Goal: Complete application form: Complete application form

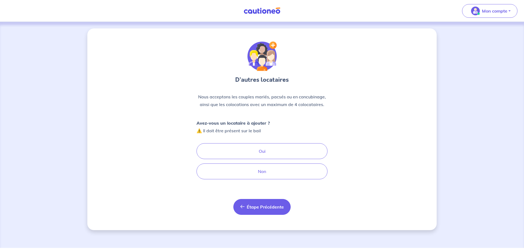
click at [266, 207] on span "Étape Précédente" at bounding box center [265, 206] width 37 height 5
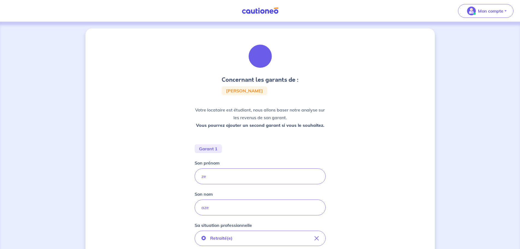
scroll to position [55, 0]
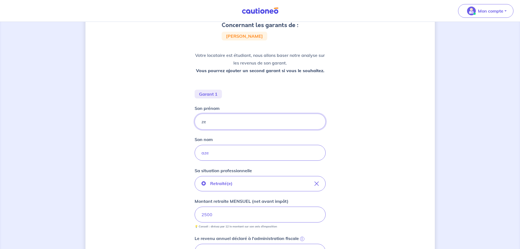
drag, startPoint x: 204, startPoint y: 123, endPoint x: 181, endPoint y: 120, distance: 22.9
click at [181, 120] on div "Concernant les garants de : [PERSON_NAME] Votre locataire est étudiant, nous al…" at bounding box center [261, 190] width 350 height 432
type input "Odile"
type input "K"
type input "KERRAULT"
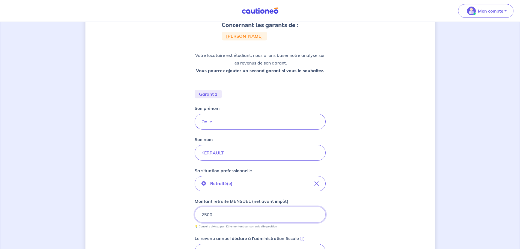
drag, startPoint x: 216, startPoint y: 218, endPoint x: 179, endPoint y: 213, distance: 36.7
click at [179, 213] on div "Concernant les garants de : [PERSON_NAME] Votre locataire est étudiant, nous al…" at bounding box center [261, 190] width 350 height 432
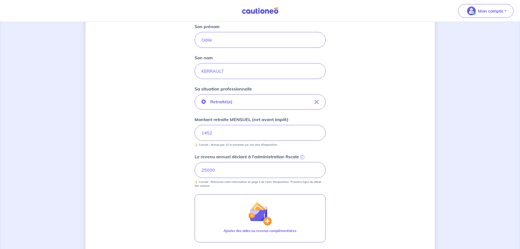
scroll to position [137, 0]
drag, startPoint x: 239, startPoint y: 170, endPoint x: 183, endPoint y: 170, distance: 56.3
click at [183, 170] on div "Concernant les garants de : [PERSON_NAME] Votre locataire est étudiant, nous al…" at bounding box center [261, 108] width 350 height 432
type input "17424"
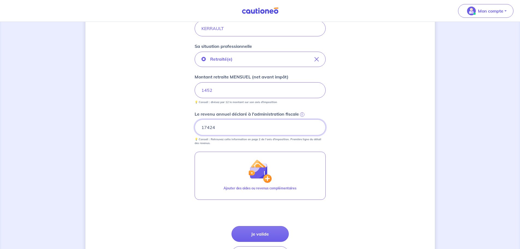
scroll to position [218, 0]
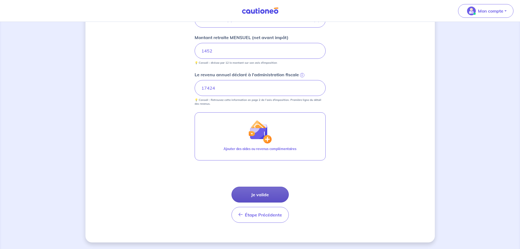
click at [267, 191] on button "Je valide" at bounding box center [260, 195] width 57 height 16
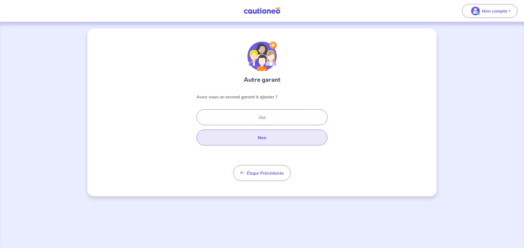
click at [266, 135] on button "Non" at bounding box center [262, 137] width 131 height 16
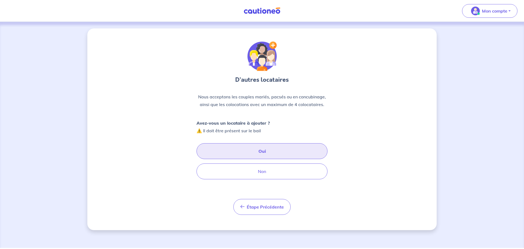
click at [272, 146] on button "Oui" at bounding box center [262, 151] width 131 height 16
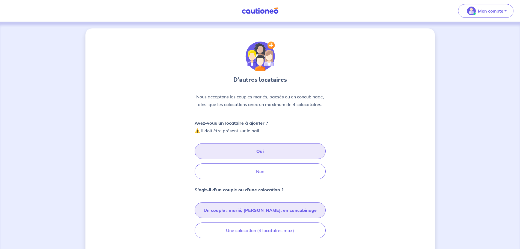
click at [266, 204] on button "Un couple : marié, [PERSON_NAME], en concubinage" at bounding box center [260, 210] width 131 height 16
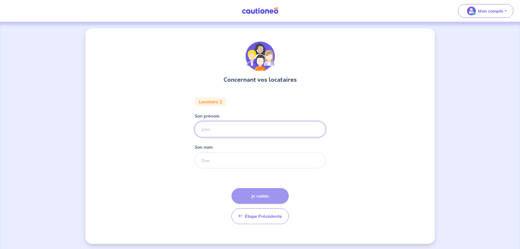
click at [239, 129] on input "Son prénom" at bounding box center [260, 129] width 131 height 16
type input "[PERSON_NAME]"
click at [228, 158] on input "Son nom" at bounding box center [260, 160] width 131 height 16
type input "TOSI"
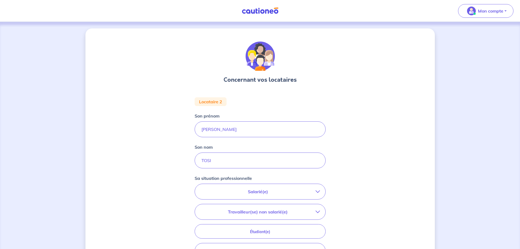
click at [291, 196] on button "Salarié(e)" at bounding box center [260, 191] width 131 height 15
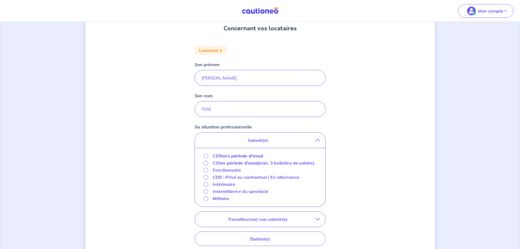
scroll to position [55, 0]
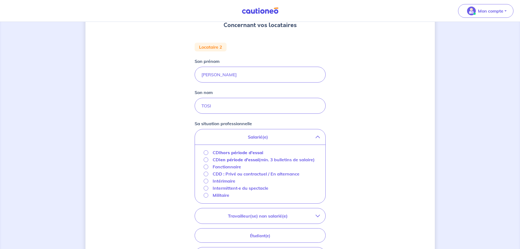
click at [246, 152] on strong "hors période d'essai" at bounding box center [241, 152] width 43 height 5
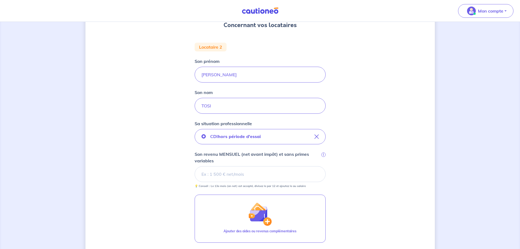
click at [270, 175] on input "Son revenu MENSUEL (net avant impôt) et sans primes variables i" at bounding box center [260, 174] width 131 height 16
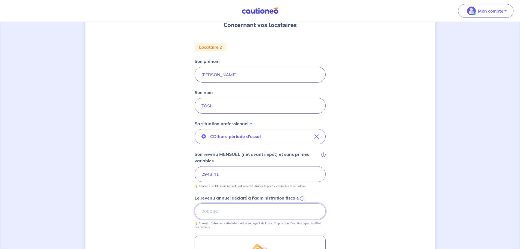
click at [232, 205] on input "Le revenu annuel déclaré à l'administration fiscale i" at bounding box center [260, 211] width 131 height 16
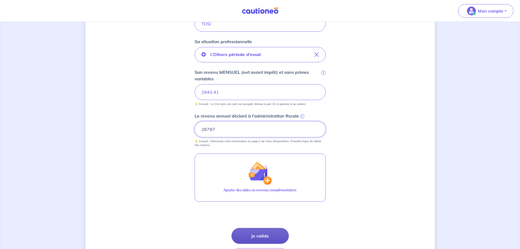
type input "28797"
click at [267, 232] on button "Je valide" at bounding box center [260, 236] width 57 height 16
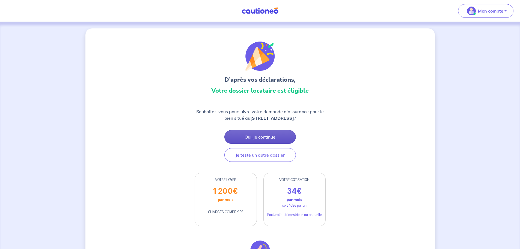
click at [283, 135] on button "Oui, je continue" at bounding box center [261, 137] width 72 height 14
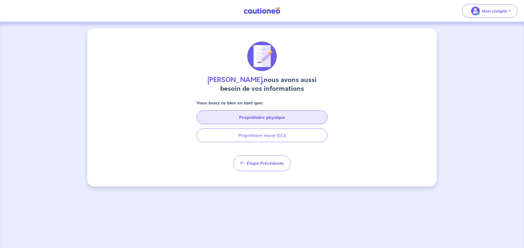
click at [297, 115] on button "Propriétaire physique" at bounding box center [262, 117] width 131 height 14
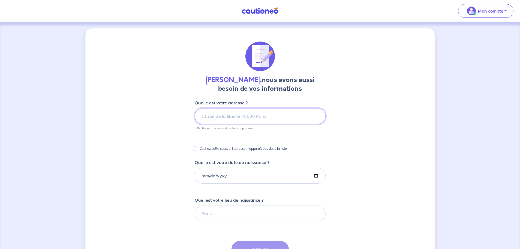
click at [291, 121] on input at bounding box center [260, 116] width 131 height 16
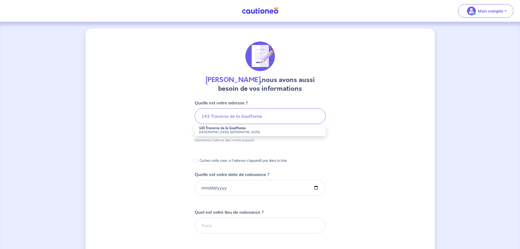
click at [265, 129] on li "143 Traverse de la Gouffonne [GEOGRAPHIC_DATA], [GEOGRAPHIC_DATA]" at bounding box center [260, 130] width 131 height 12
type input "143 Traverse de la Gouffonne, [GEOGRAPHIC_DATA], [GEOGRAPHIC_DATA]"
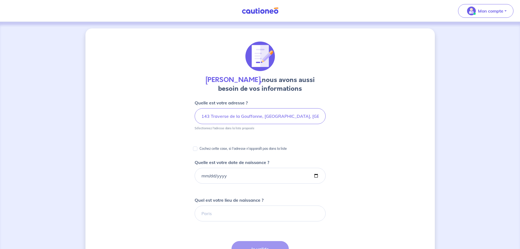
click at [223, 184] on form "Quelle est votre adresse ? 143 Traverse de la Gouffonne, [GEOGRAPHIC_DATA], [GE…" at bounding box center [260, 232] width 131 height 267
click at [203, 177] on input "Quelle est votre date de naissance ?" at bounding box center [260, 176] width 131 height 16
type input "[DATE]"
click at [223, 211] on input "Quel est votre lieu de naissance ?" at bounding box center [260, 213] width 131 height 16
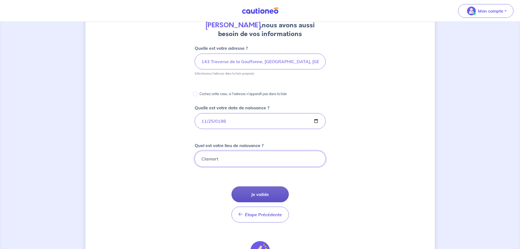
type input "Clamart"
click at [272, 189] on button "Je valide" at bounding box center [260, 194] width 57 height 16
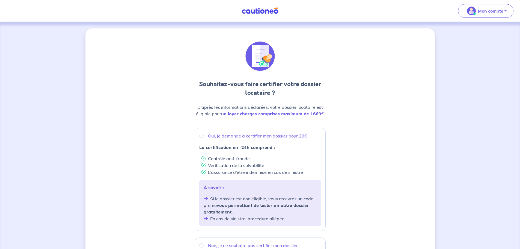
click at [231, 134] on div "Oui, je demande à certifier mon dossier pour 29€ La certification en -24h compr…" at bounding box center [260, 179] width 131 height 103
radio input "true"
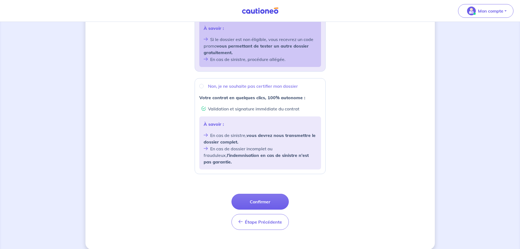
scroll to position [160, 0]
click at [272, 195] on button "Confirmer" at bounding box center [260, 201] width 57 height 16
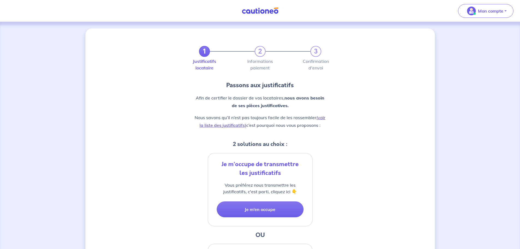
click at [320, 117] on link "(voir la liste des justificatifs)" at bounding box center [263, 121] width 126 height 13
